Goal: Task Accomplishment & Management: Manage account settings

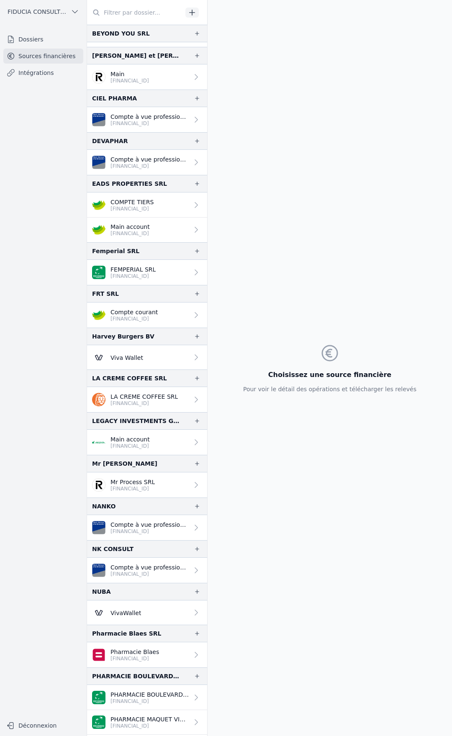
scroll to position [44, 0]
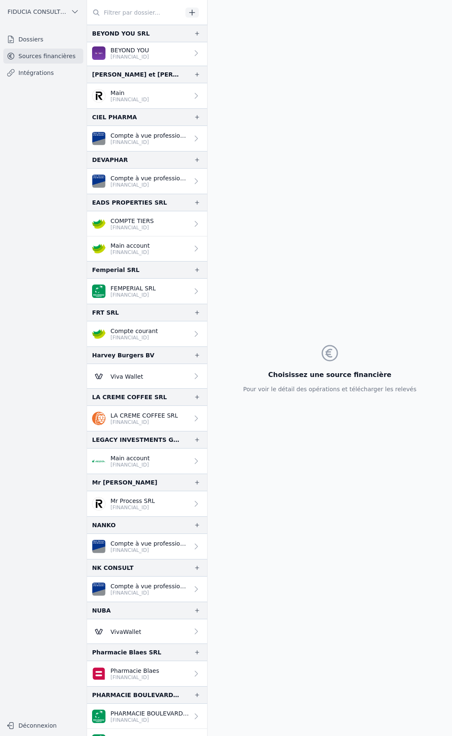
click at [149, 333] on p "Compte courant" at bounding box center [133, 331] width 47 height 8
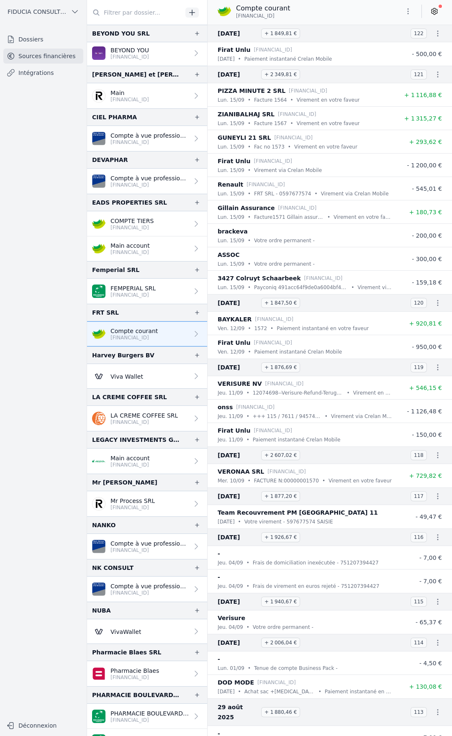
click at [155, 344] on link "Compte courant [FINANCIAL_ID]" at bounding box center [147, 333] width 120 height 25
click at [440, 8] on span at bounding box center [440, 6] width 3 height 3
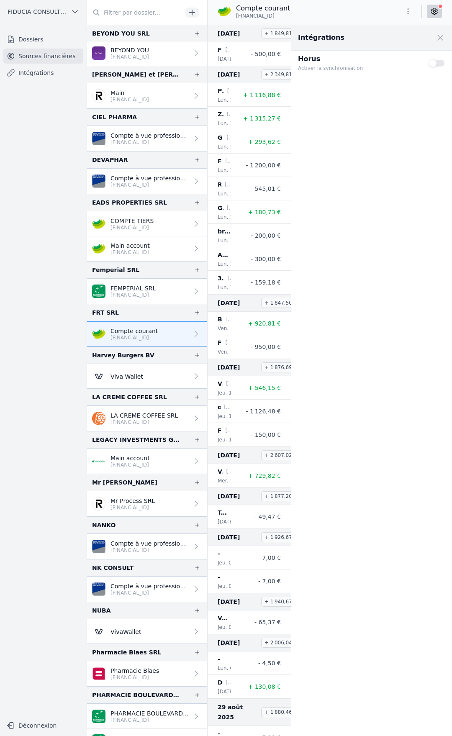
click at [435, 68] on div "Use setting" at bounding box center [437, 63] width 17 height 18
click at [435, 67] on button "Use setting" at bounding box center [437, 63] width 17 height 8
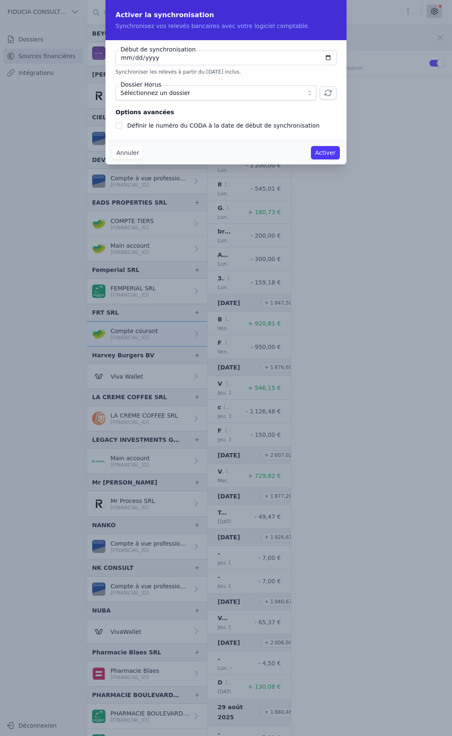
click at [328, 59] on input "[DATE]" at bounding box center [226, 57] width 221 height 15
type input "[DATE]"
checkbox input "false"
type input "[DATE]"
click at [301, 93] on button "Sélectionnez un dossier" at bounding box center [216, 92] width 201 height 15
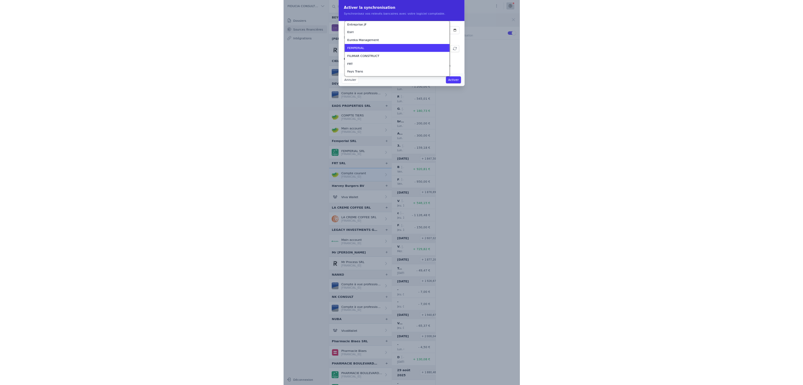
scroll to position [679, 0]
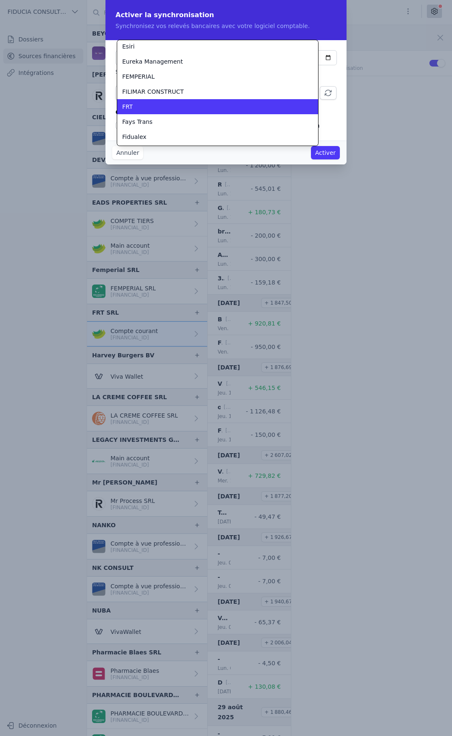
click at [164, 105] on div "FRT" at bounding box center [212, 107] width 181 height 8
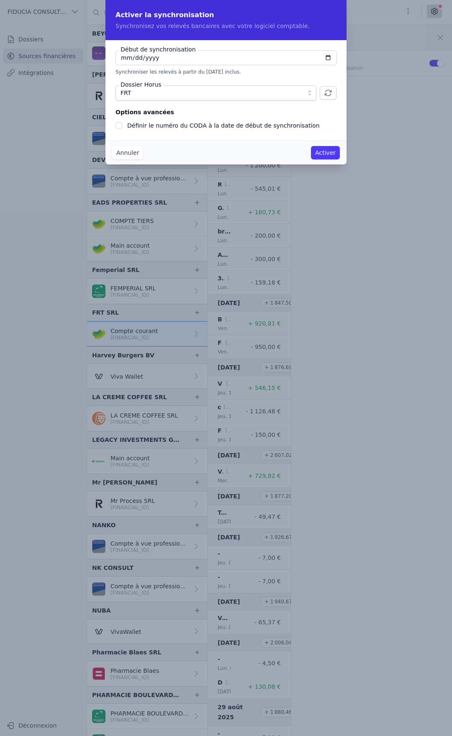
click at [324, 152] on button "Activer" at bounding box center [325, 152] width 29 height 13
click at [329, 156] on button "Activer" at bounding box center [325, 152] width 29 height 13
click at [330, 154] on button "Activer" at bounding box center [325, 152] width 29 height 13
click at [327, 151] on button "Activer" at bounding box center [325, 152] width 29 height 13
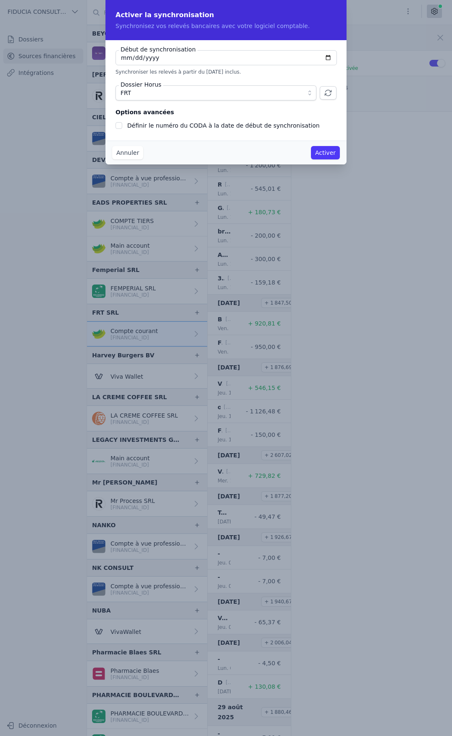
click at [327, 151] on button "Activer" at bounding box center [325, 152] width 29 height 13
click at [326, 155] on button "Activer" at bounding box center [325, 152] width 29 height 13
click at [326, 154] on button "Activer" at bounding box center [325, 152] width 29 height 13
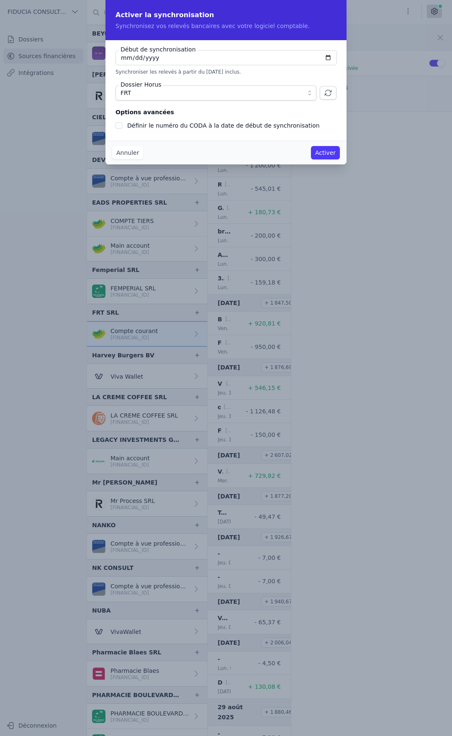
click at [326, 153] on button "Activer" at bounding box center [325, 152] width 29 height 13
click at [325, 141] on div "Activer la synchronisation Synchronisez vos relevés bancaires avec votre logici…" at bounding box center [225, 82] width 241 height 164
click at [323, 134] on div "Début de synchronisation [DATE] Synchroniser les relevés à partir du [DATE] inc…" at bounding box center [225, 90] width 241 height 100
click at [324, 149] on button "Activer" at bounding box center [325, 152] width 29 height 13
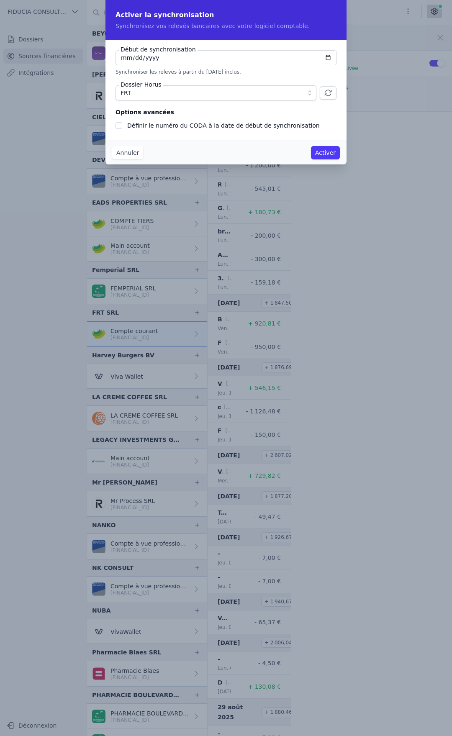
click at [324, 149] on button "Activer" at bounding box center [325, 152] width 29 height 13
click at [324, 152] on button "Activer" at bounding box center [325, 152] width 29 height 13
click at [140, 148] on button "Annuler" at bounding box center [127, 152] width 31 height 13
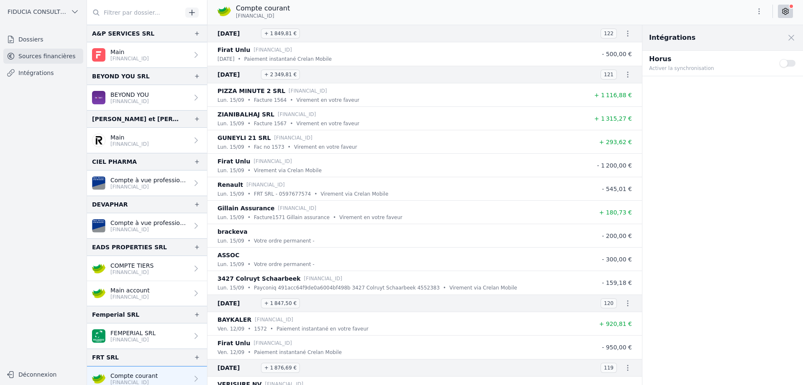
click at [785, 60] on button "Use setting" at bounding box center [788, 63] width 17 height 8
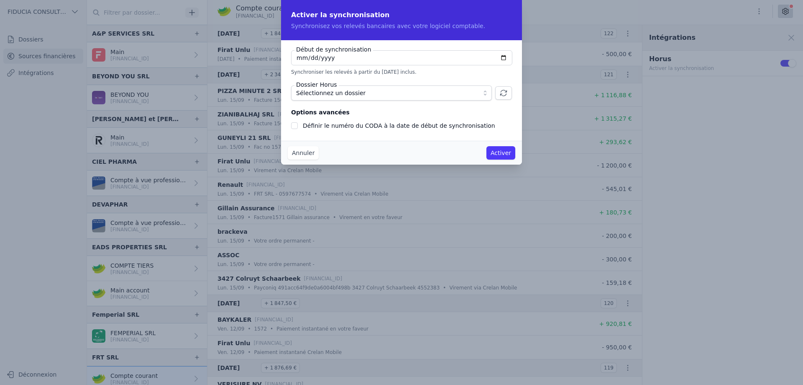
click at [505, 57] on input "[DATE]" at bounding box center [401, 57] width 221 height 15
type input "[DATE]"
checkbox input "false"
type input "[DATE]"
click at [406, 92] on span "Sélectionnez un dossier" at bounding box center [385, 93] width 179 height 10
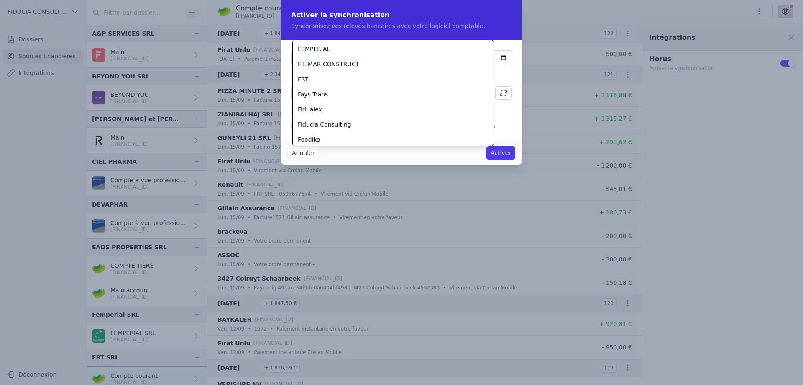
scroll to position [726, 0]
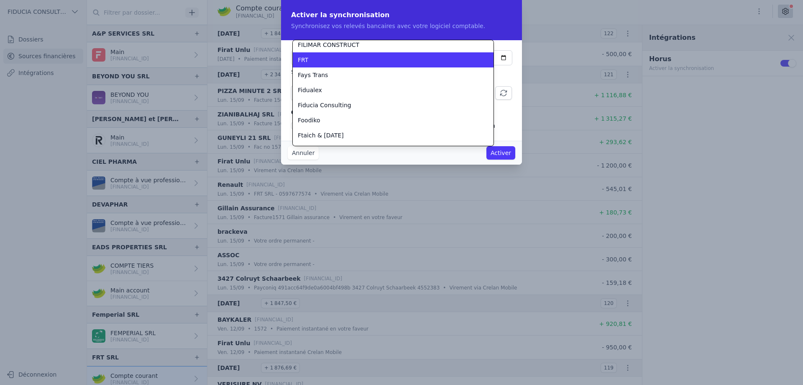
click at [327, 67] on li "FRT" at bounding box center [393, 59] width 201 height 15
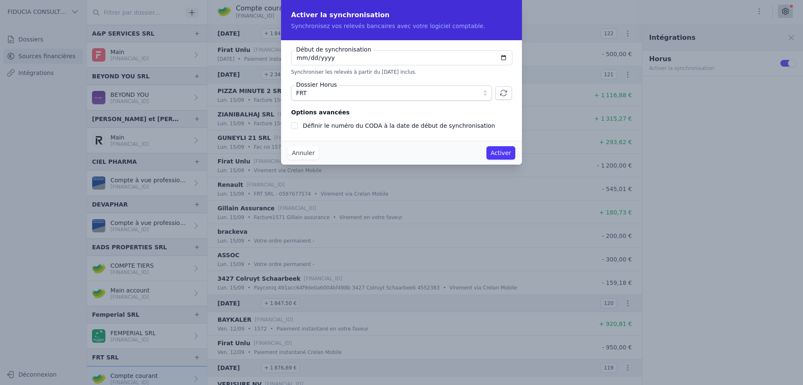
click at [500, 162] on div "Annuler Activer" at bounding box center [401, 153] width 241 height 24
click at [499, 150] on button "Activer" at bounding box center [501, 152] width 29 height 13
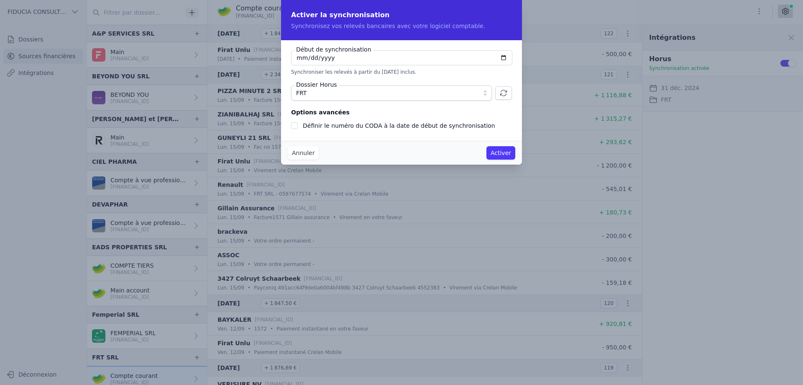
click at [499, 150] on button "Activer" at bounding box center [501, 152] width 29 height 13
click at [509, 151] on button "Activer" at bounding box center [501, 152] width 29 height 13
click at [509, 150] on button "Activer" at bounding box center [501, 152] width 29 height 13
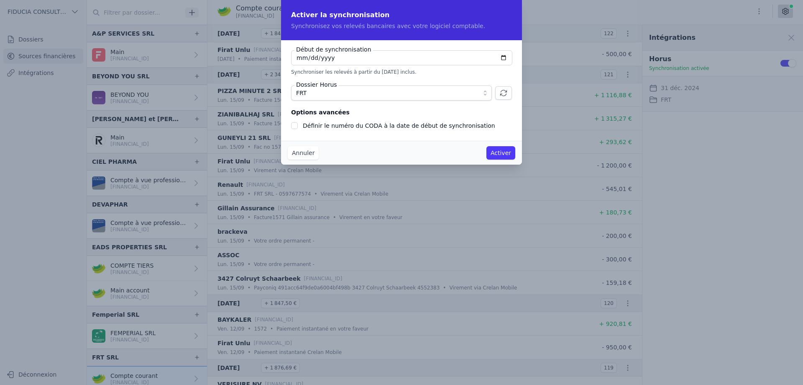
click at [509, 151] on button "Activer" at bounding box center [501, 152] width 29 height 13
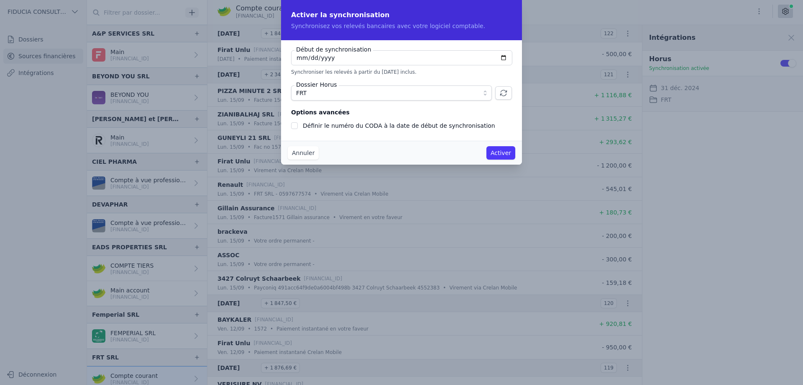
click at [509, 151] on button "Activer" at bounding box center [501, 152] width 29 height 13
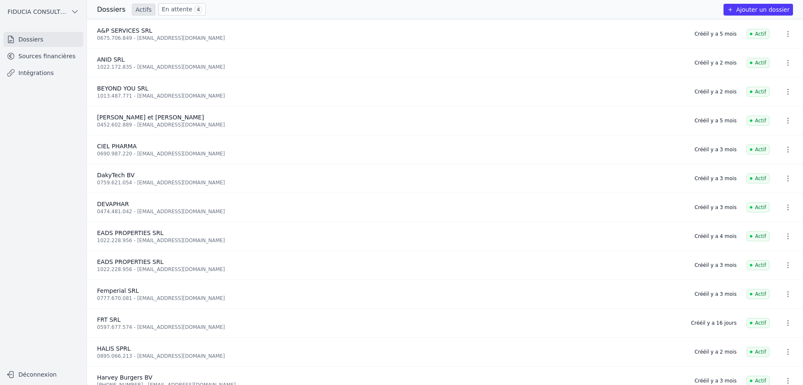
click at [40, 57] on link "Sources financières" at bounding box center [43, 56] width 80 height 15
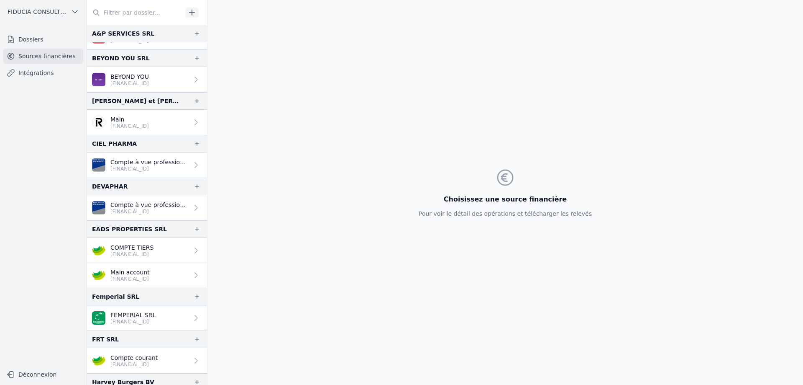
scroll to position [126, 0]
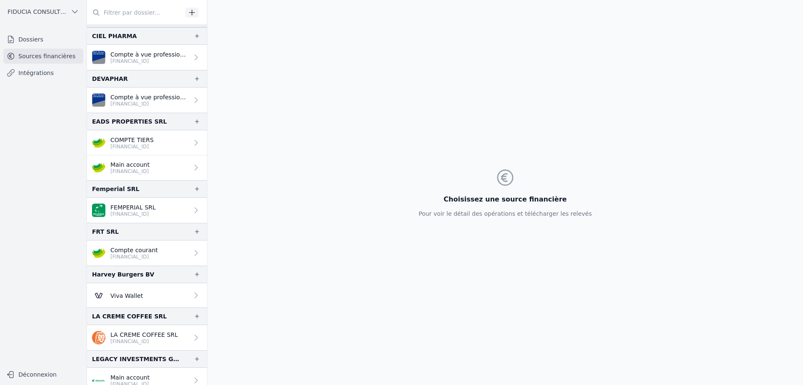
click at [145, 252] on p "Compte courant" at bounding box center [133, 250] width 47 height 8
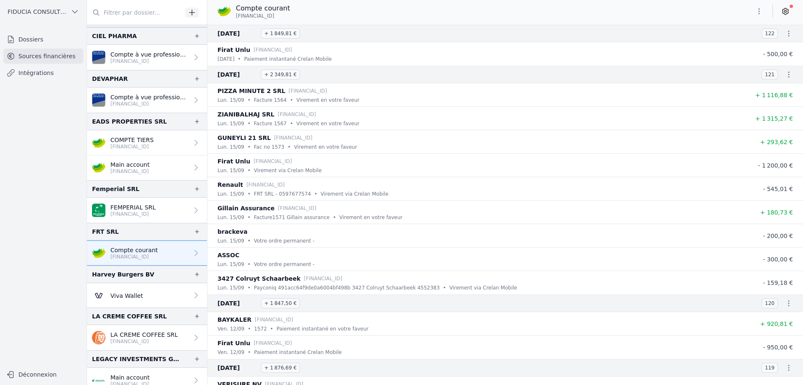
click at [759, 13] on icon "button" at bounding box center [759, 11] width 1 height 6
click at [744, 45] on button "Exporter" at bounding box center [739, 44] width 60 height 15
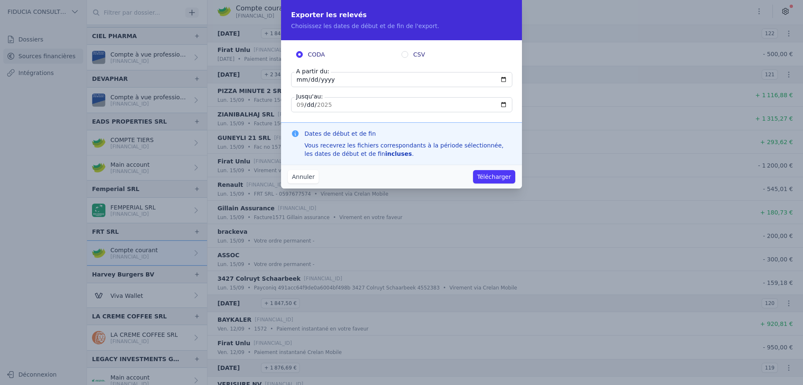
click at [503, 80] on input "2025-09-16" at bounding box center [401, 79] width 221 height 15
type input "[DATE]"
click at [493, 180] on button "Télécharger" at bounding box center [494, 176] width 42 height 13
